Goal: Use online tool/utility: Utilize a website feature to perform a specific function

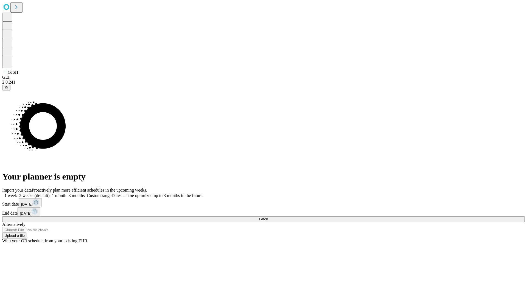
click at [268, 217] on span "Fetch" at bounding box center [263, 219] width 9 height 4
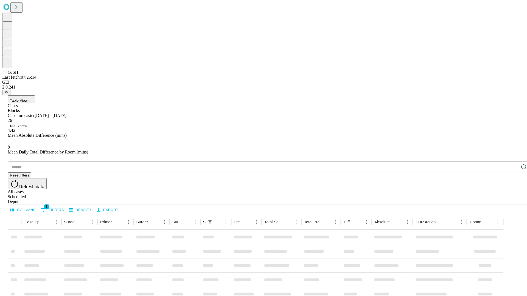
click at [27, 98] on span "Table View" at bounding box center [19, 100] width 18 height 4
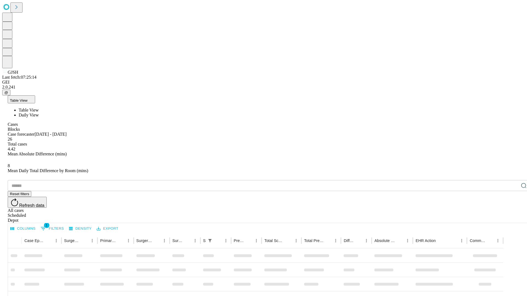
click at [39, 113] on span "Daily View" at bounding box center [29, 115] width 20 height 5
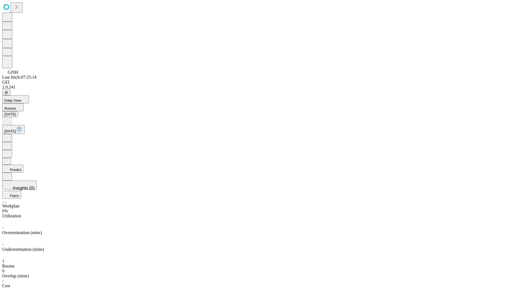
click at [23, 165] on button "Predict" at bounding box center [12, 169] width 21 height 8
